Goal: Task Accomplishment & Management: Manage account settings

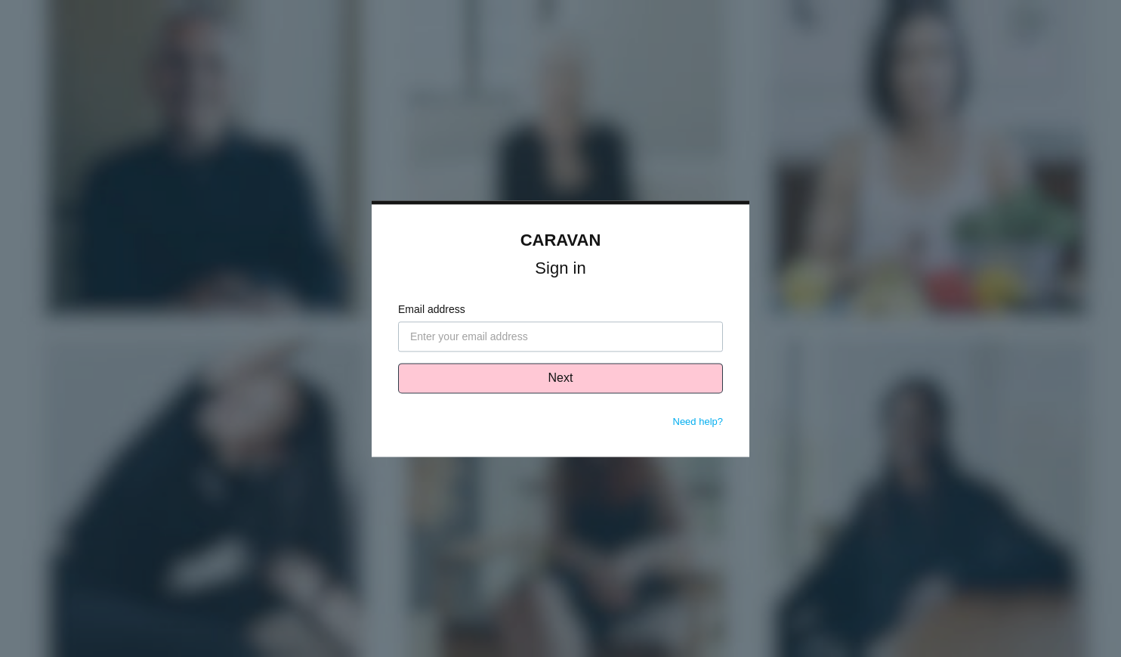
click at [521, 340] on input "Email address" at bounding box center [560, 336] width 325 height 30
type input "lisa+5@caravanwellness.com"
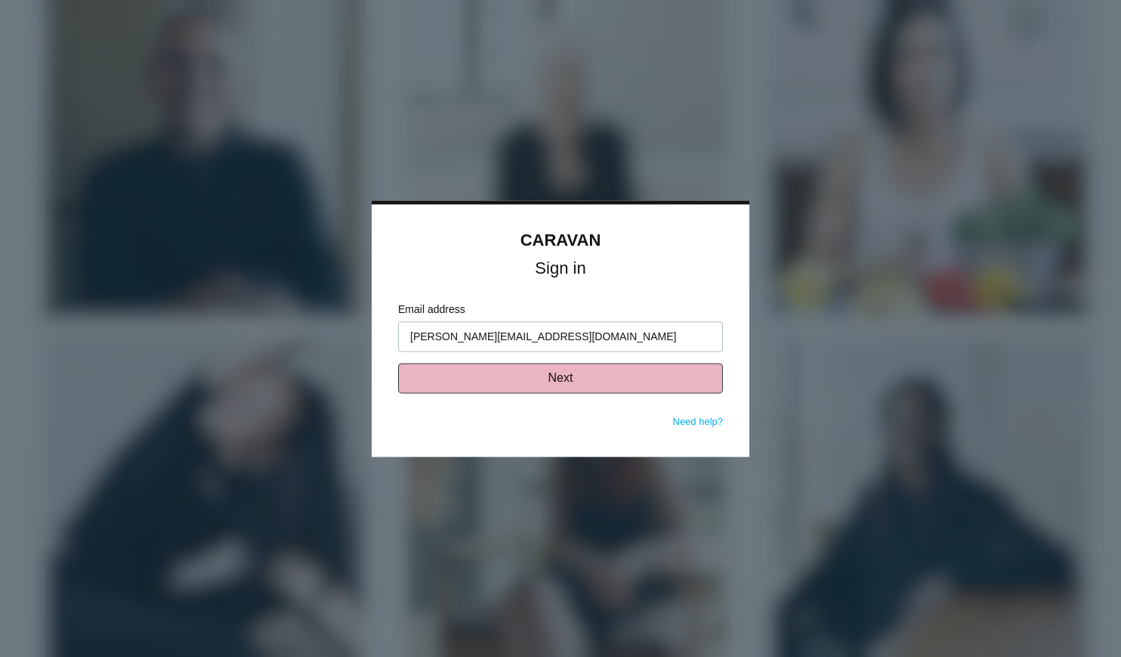
click at [555, 385] on button "Next" at bounding box center [560, 378] width 325 height 30
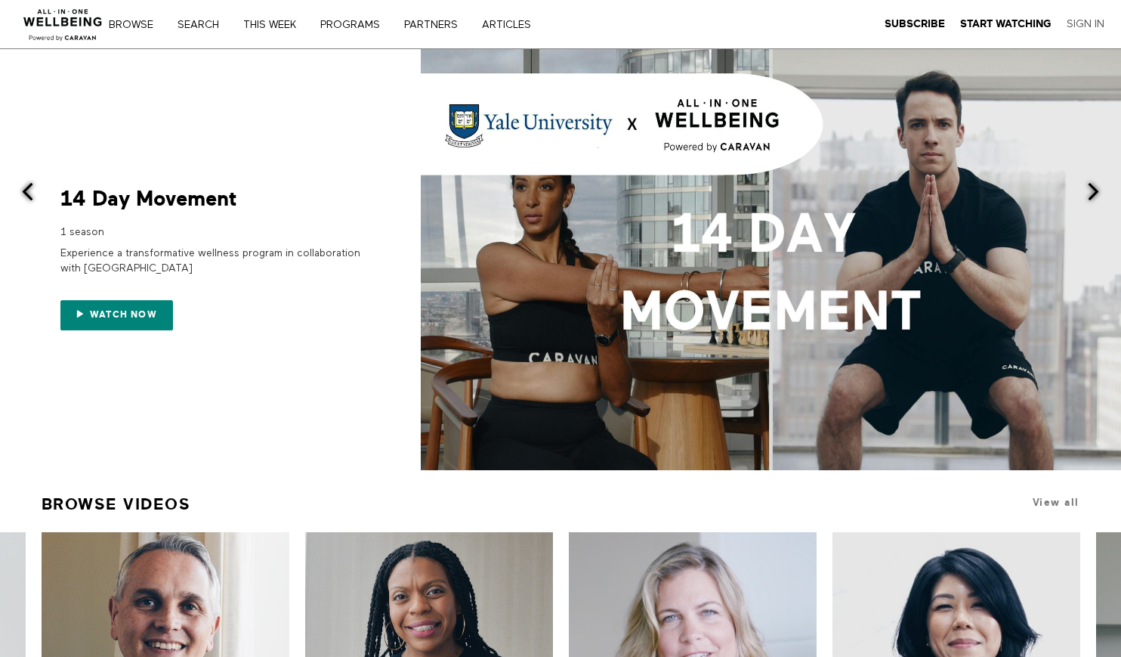
click at [1077, 24] on link "Sign In" at bounding box center [1086, 24] width 38 height 14
